Goal: Information Seeking & Learning: Learn about a topic

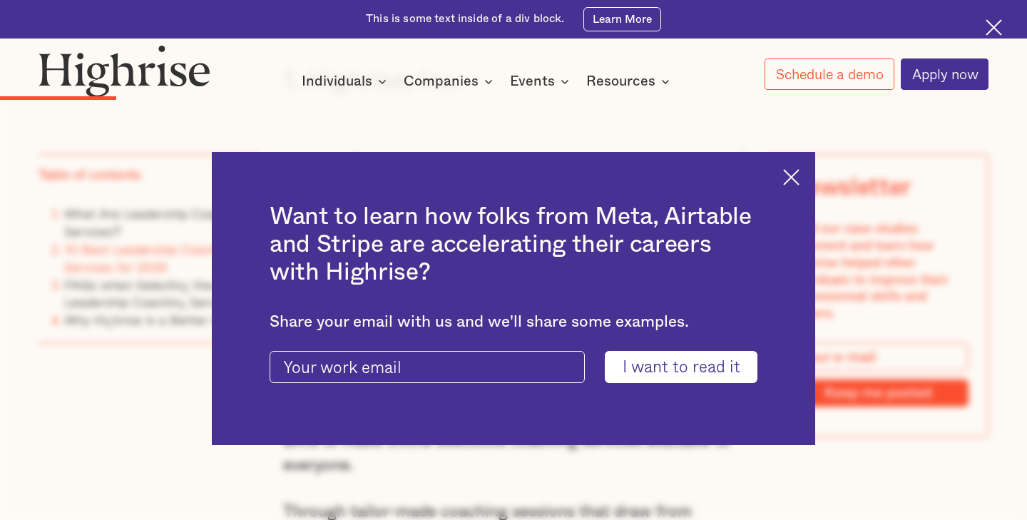
scroll to position [2404, 0]
click at [783, 182] on img at bounding box center [791, 177] width 16 height 16
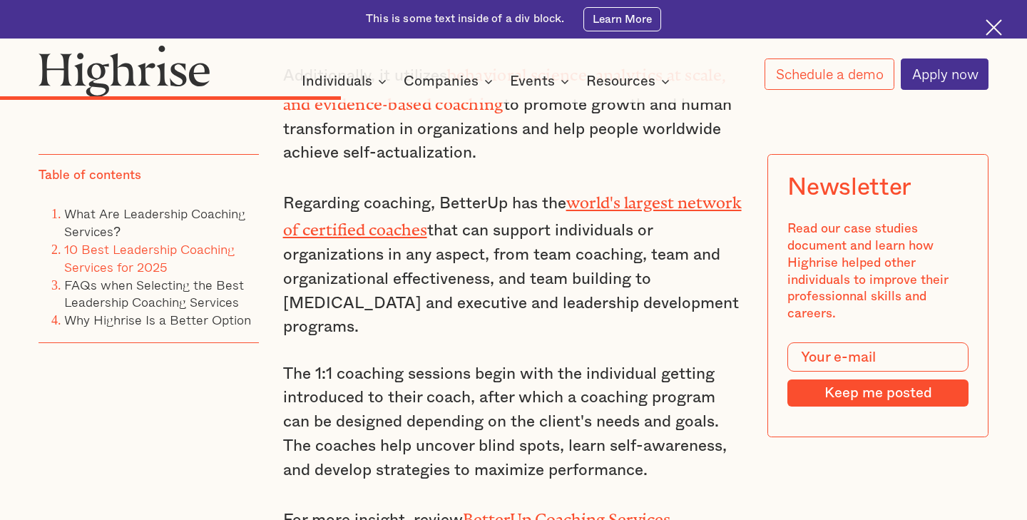
scroll to position [5266, 0]
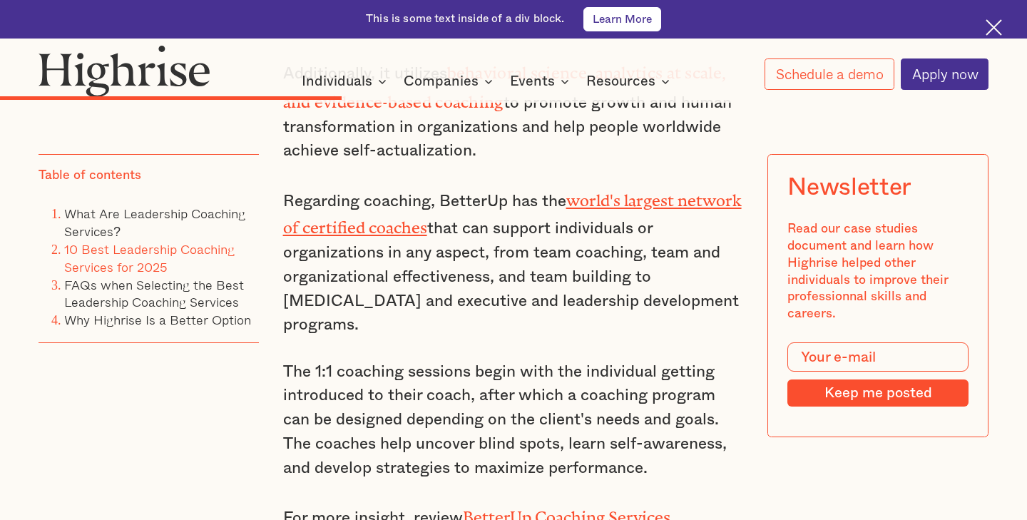
click at [606, 22] on link "Learn More" at bounding box center [622, 19] width 77 height 25
click at [123, 63] on img at bounding box center [125, 71] width 172 height 52
click at [112, 86] on img at bounding box center [125, 71] width 172 height 52
click at [120, 78] on img at bounding box center [125, 71] width 172 height 52
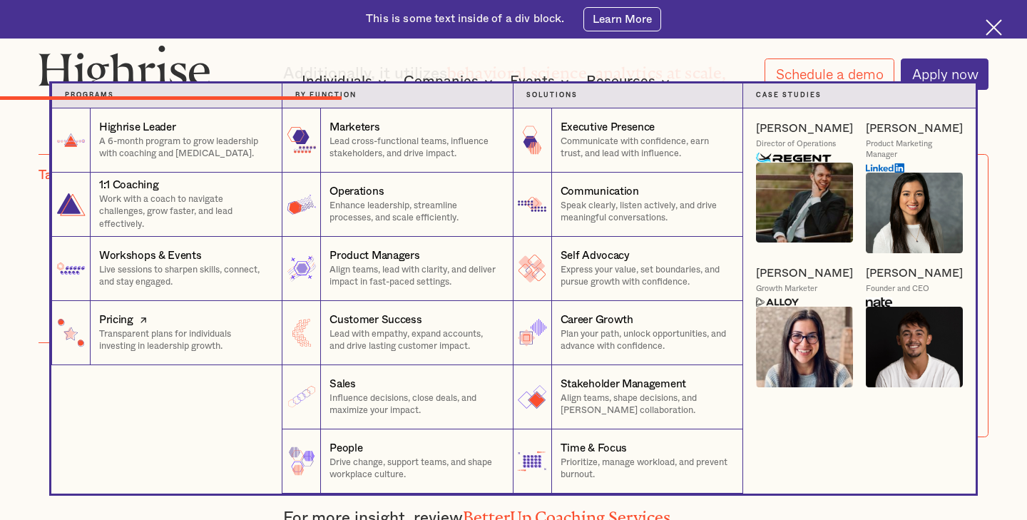
click at [158, 341] on p "Transparent plans for individuals investing in leadership growth." at bounding box center [184, 340] width 170 height 25
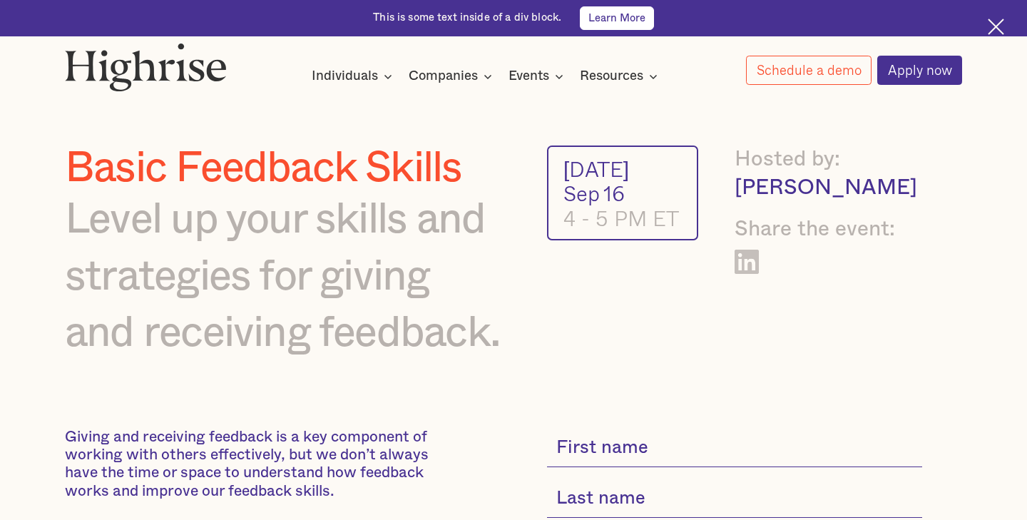
click at [631, 26] on link "Learn More" at bounding box center [617, 18] width 74 height 24
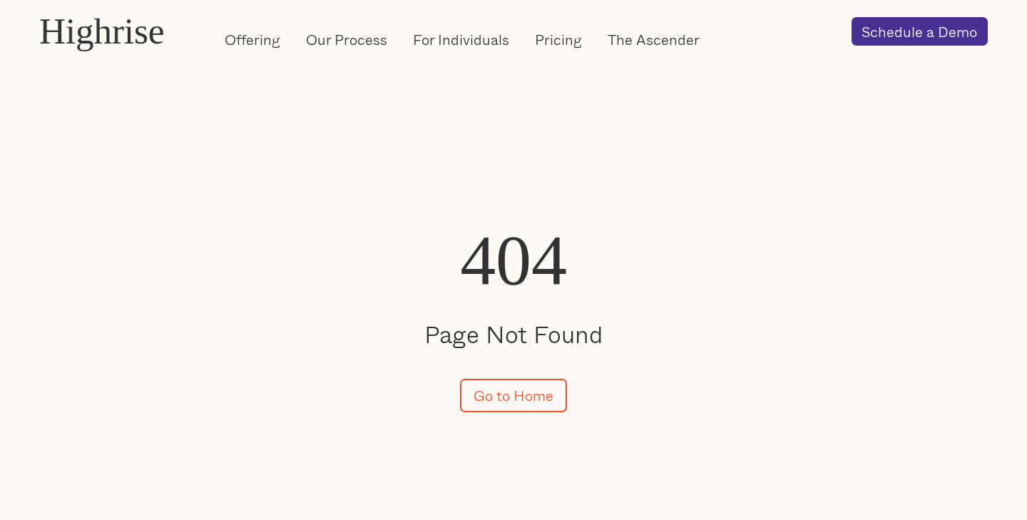
scroll to position [136, 0]
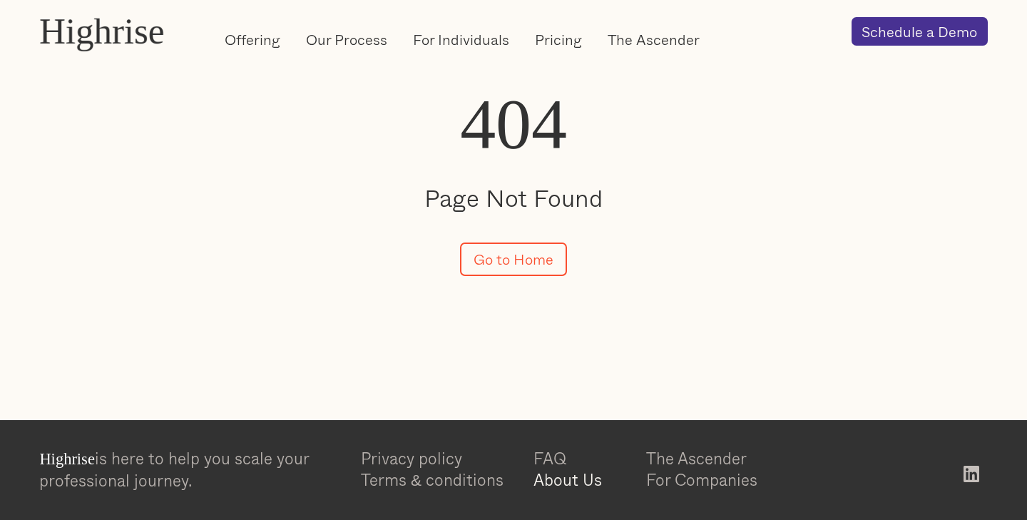
click at [576, 485] on link "About Us" at bounding box center [590, 480] width 113 height 21
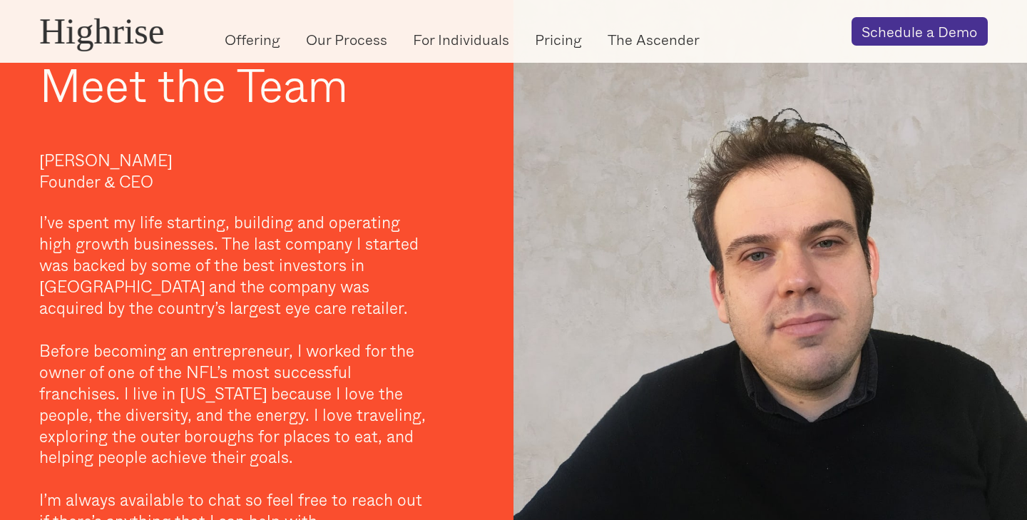
scroll to position [1182, 0]
click at [572, 33] on link "Pricing" at bounding box center [558, 39] width 47 height 20
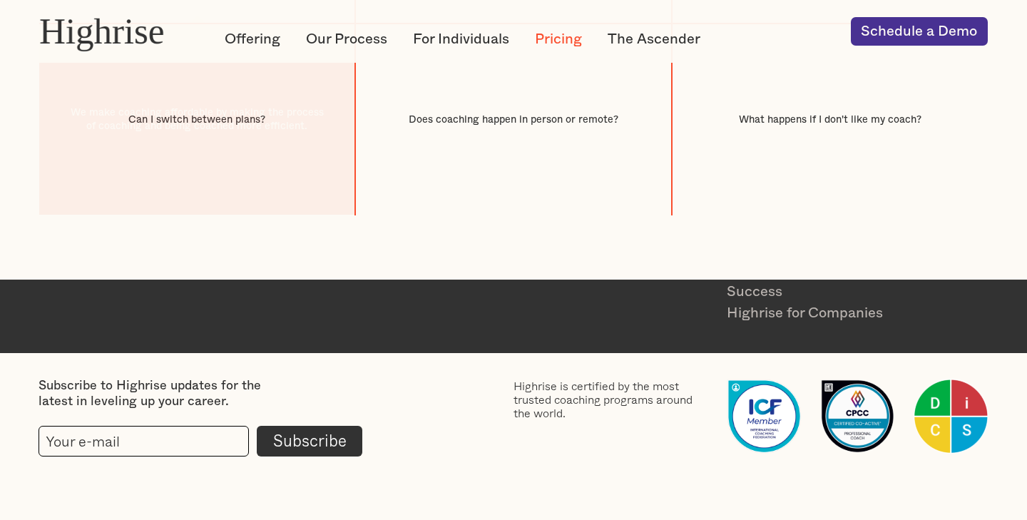
scroll to position [1869, 0]
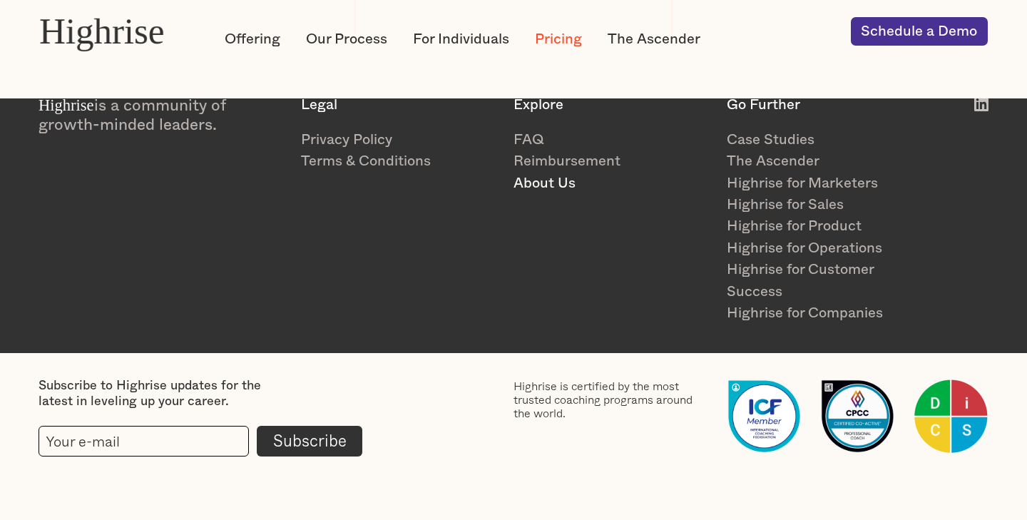
click at [537, 191] on link "About Us" at bounding box center [612, 183] width 197 height 21
